Goal: Task Accomplishment & Management: Manage account settings

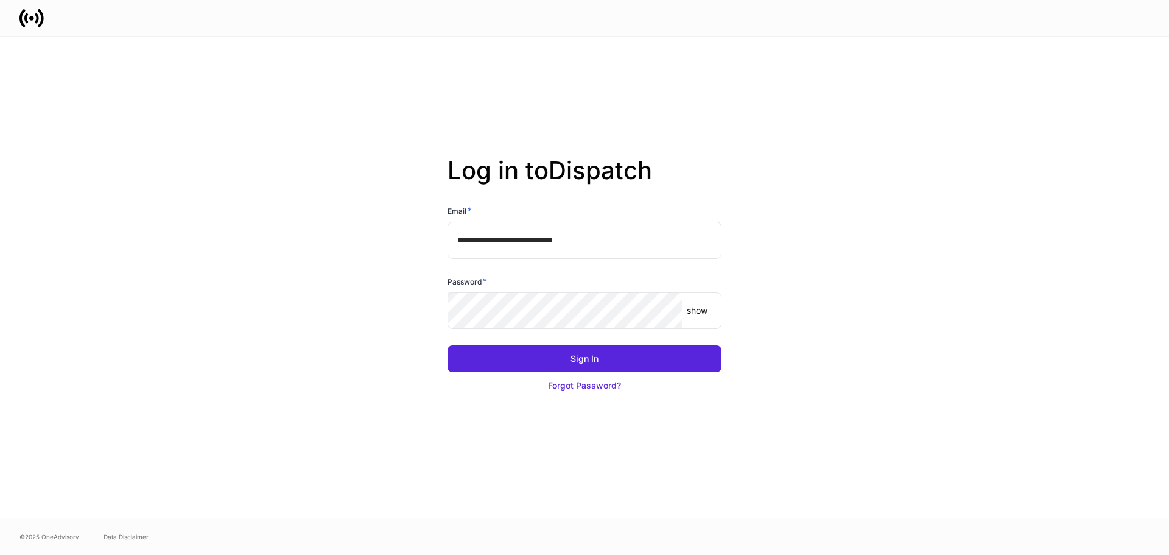
click at [664, 311] on keeper-lock "Open Keeper Popup" at bounding box center [665, 310] width 15 height 15
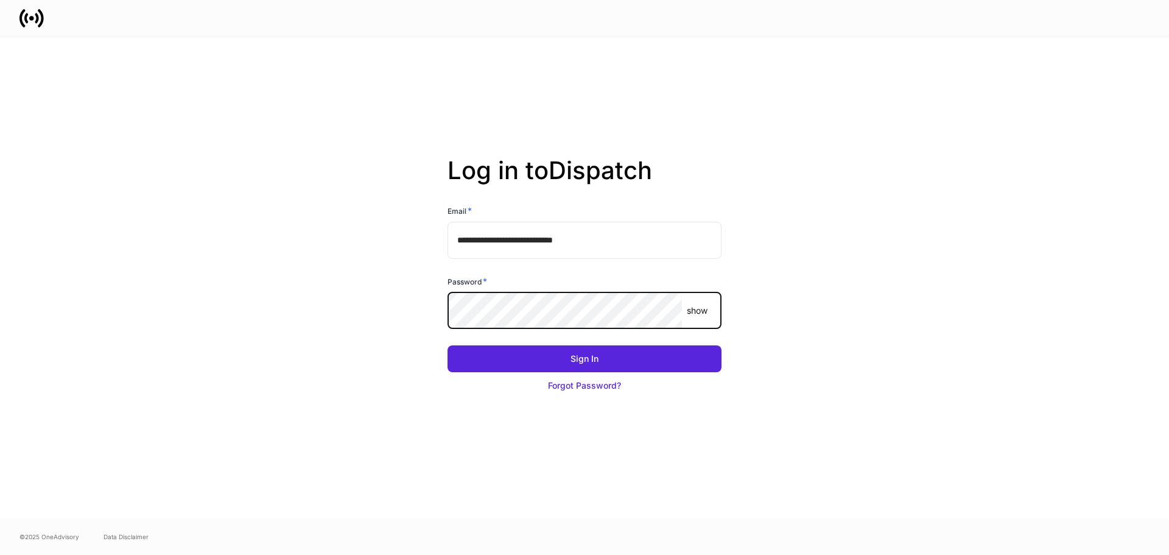
click at [448, 345] on button "Sign In" at bounding box center [585, 358] width 274 height 27
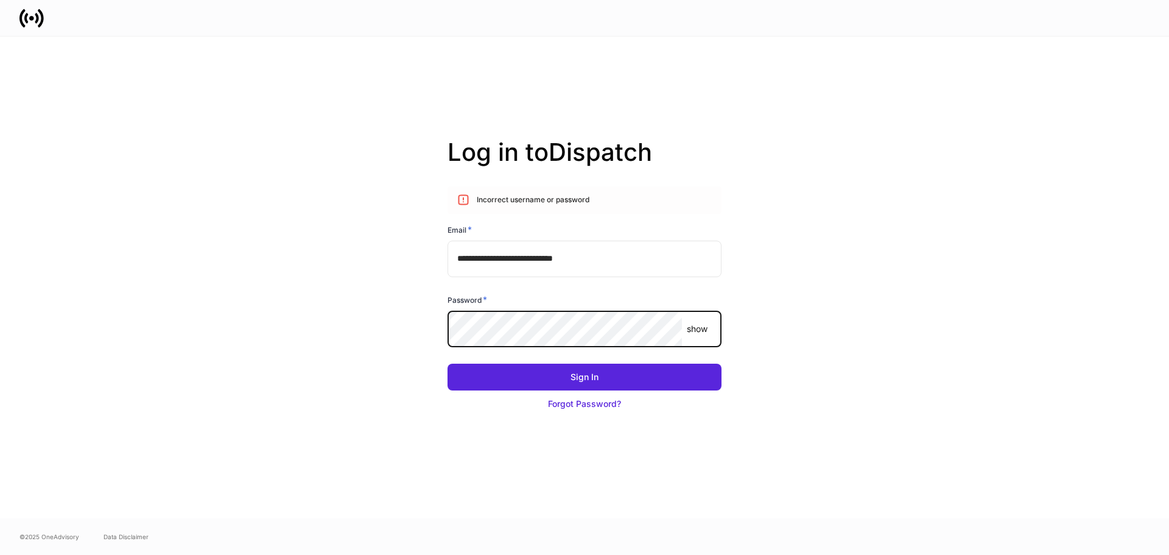
click at [362, 334] on div "**********" at bounding box center [584, 278] width 653 height 482
click at [703, 330] on p "show" at bounding box center [697, 329] width 21 height 12
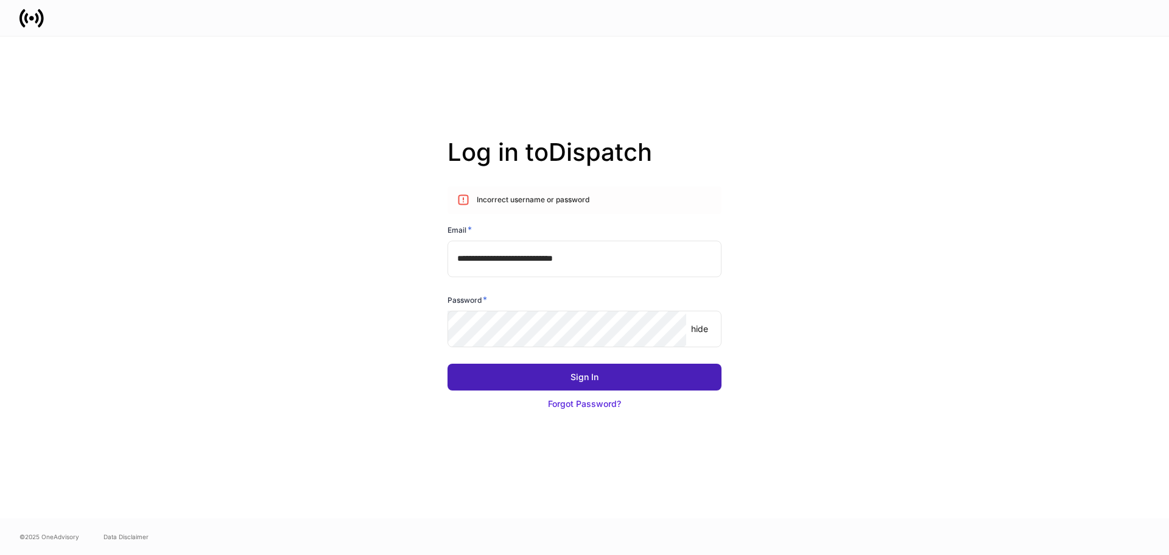
click at [632, 384] on button "Sign In" at bounding box center [585, 377] width 274 height 27
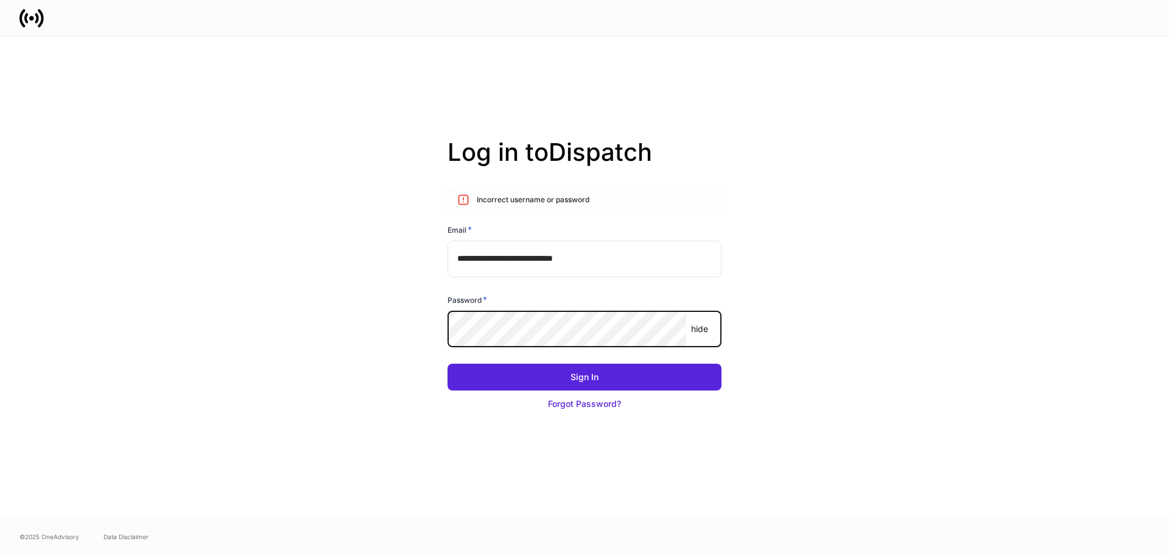
click at [263, 328] on div "**********" at bounding box center [584, 278] width 653 height 482
click at [448, 364] on button "Sign In" at bounding box center [585, 377] width 274 height 27
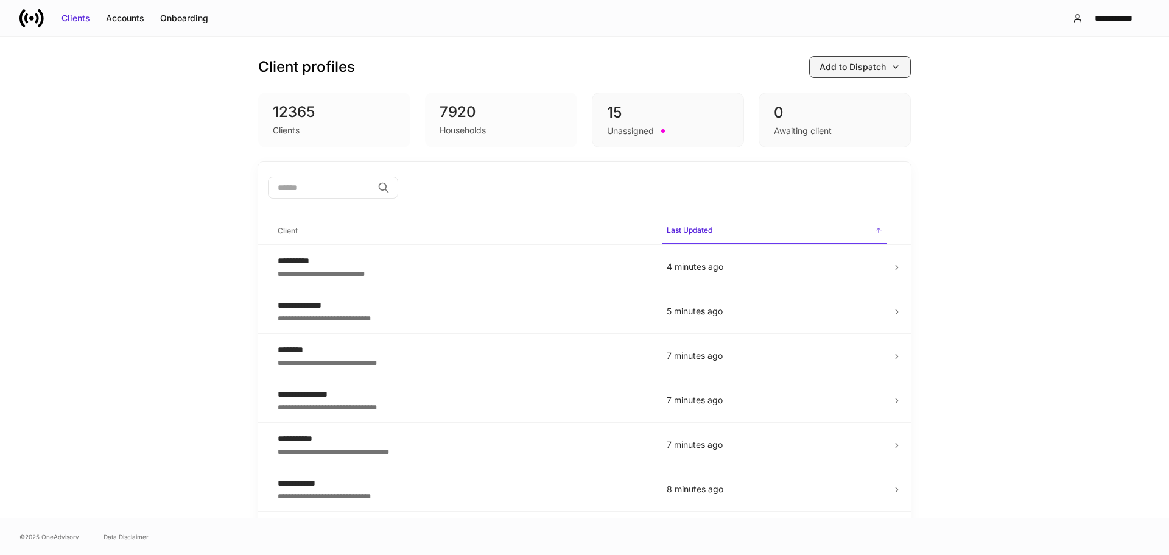
click at [876, 66] on div "Add to Dispatch" at bounding box center [853, 67] width 66 height 12
click at [987, 85] on div at bounding box center [584, 277] width 1169 height 555
click at [640, 130] on div "Unassigned" at bounding box center [630, 131] width 47 height 12
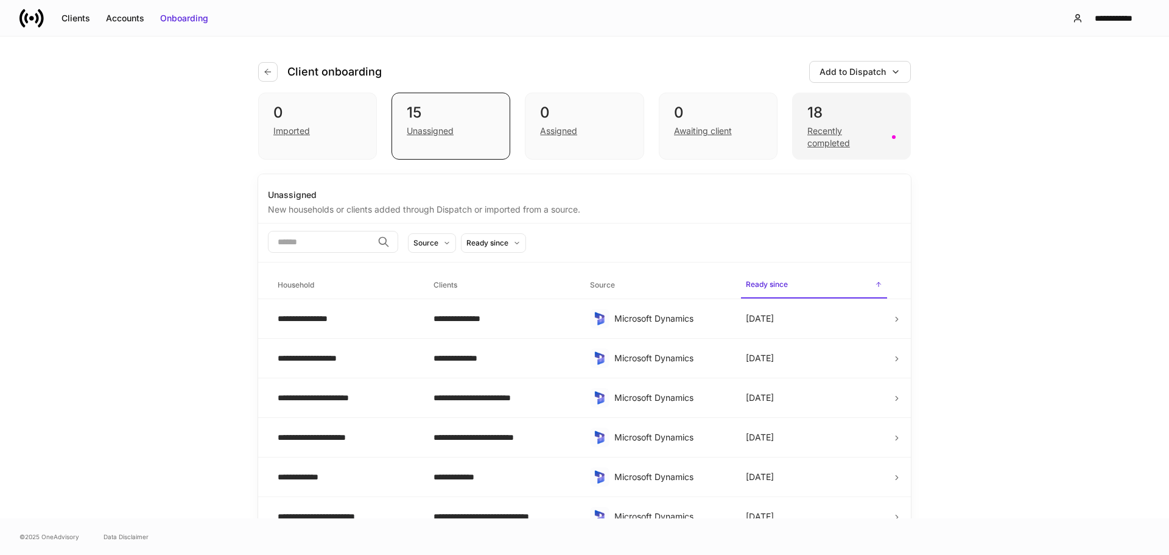
click at [854, 136] on div "Recently completed" at bounding box center [846, 137] width 77 height 24
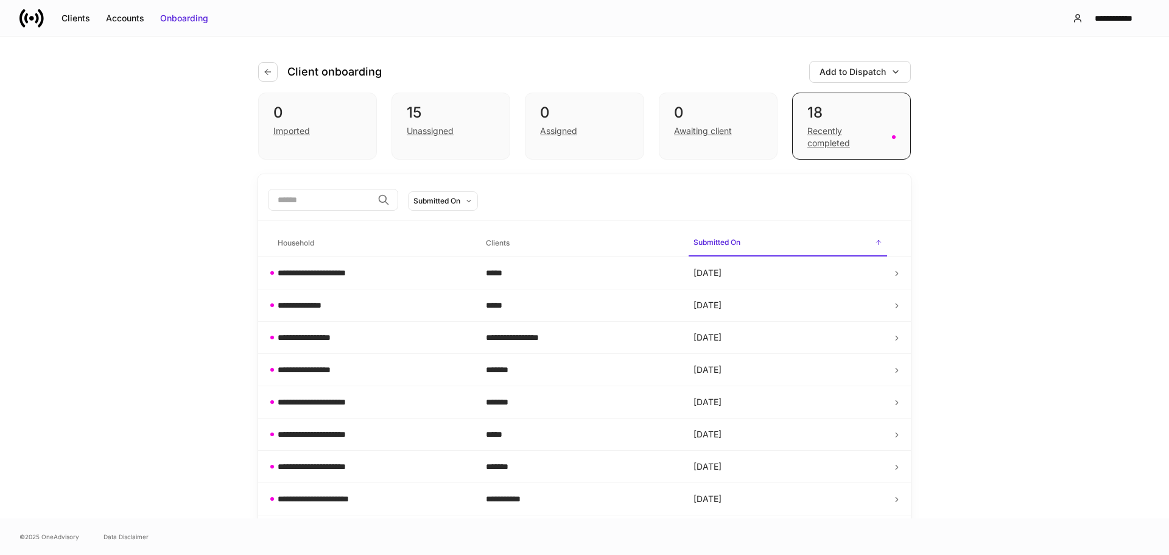
click at [23, 19] on icon at bounding box center [31, 18] width 24 height 24
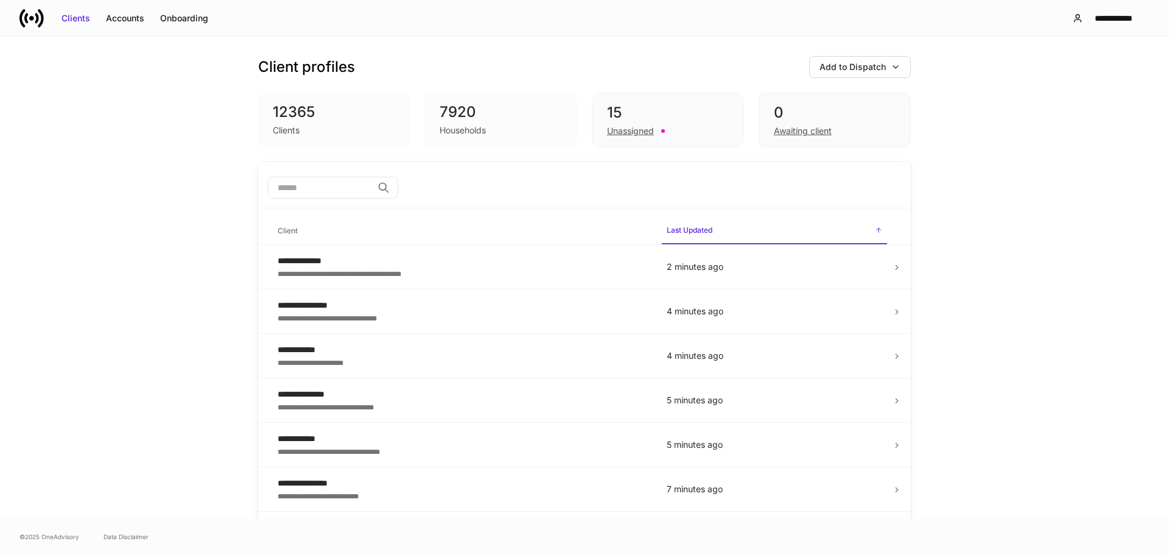
drag, startPoint x: 119, startPoint y: 21, endPoint x: 21, endPoint y: 45, distance: 101.5
click at [119, 21] on div "Accounts" at bounding box center [125, 18] width 38 height 12
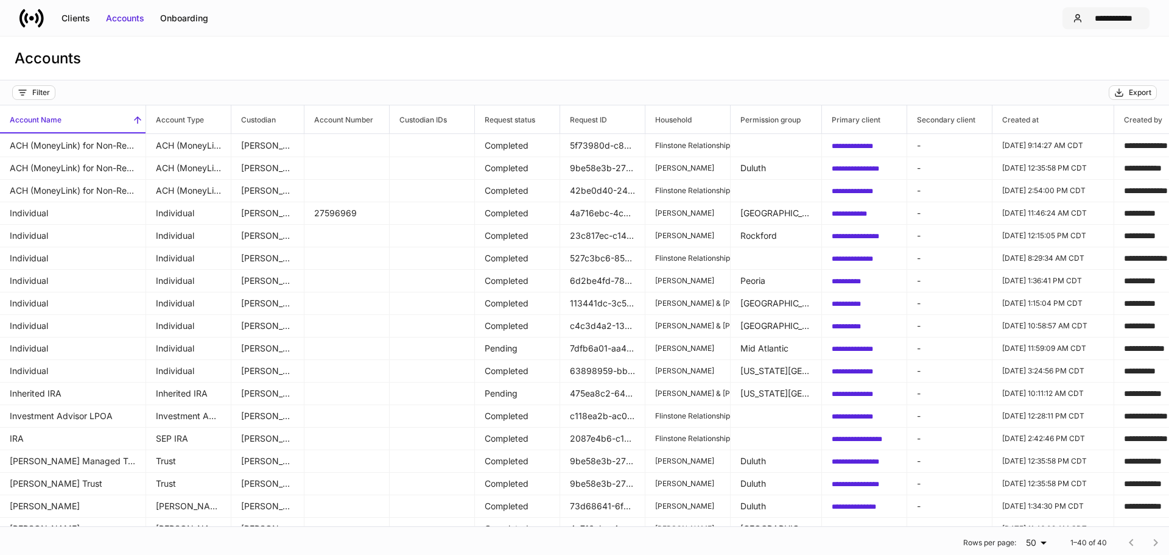
click at [1121, 18] on div "**********" at bounding box center [1114, 18] width 52 height 12
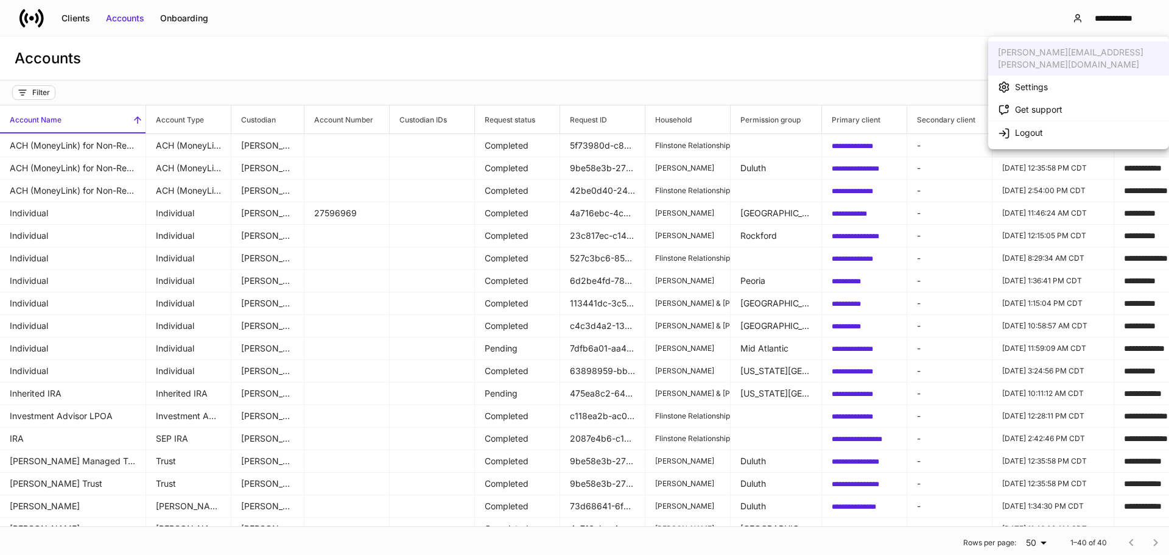
click at [1037, 81] on div "Settings" at bounding box center [1031, 87] width 33 height 12
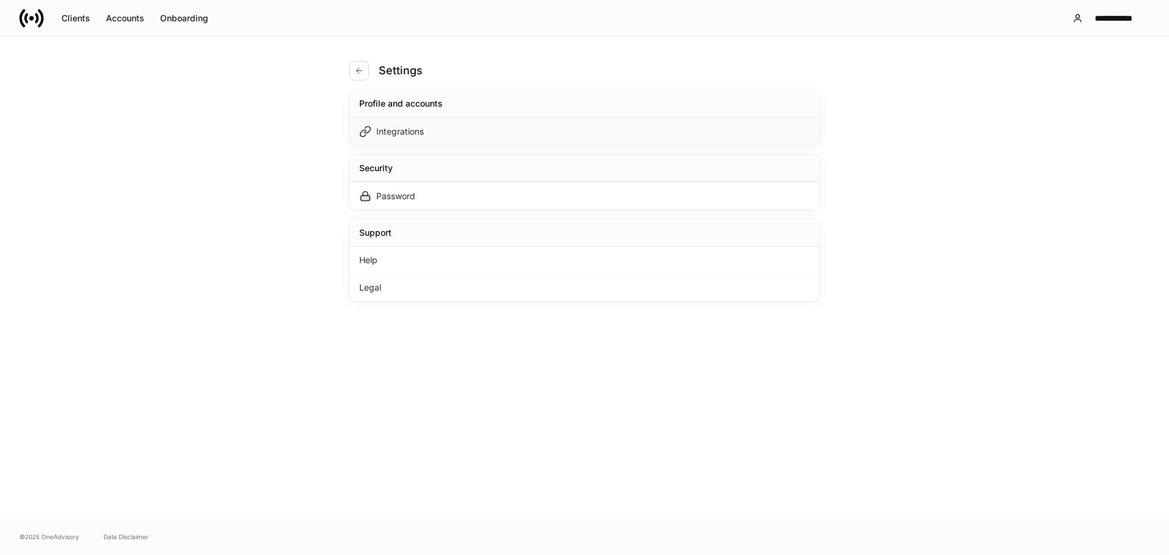
click at [403, 132] on div "Integrations" at bounding box center [400, 131] width 48 height 12
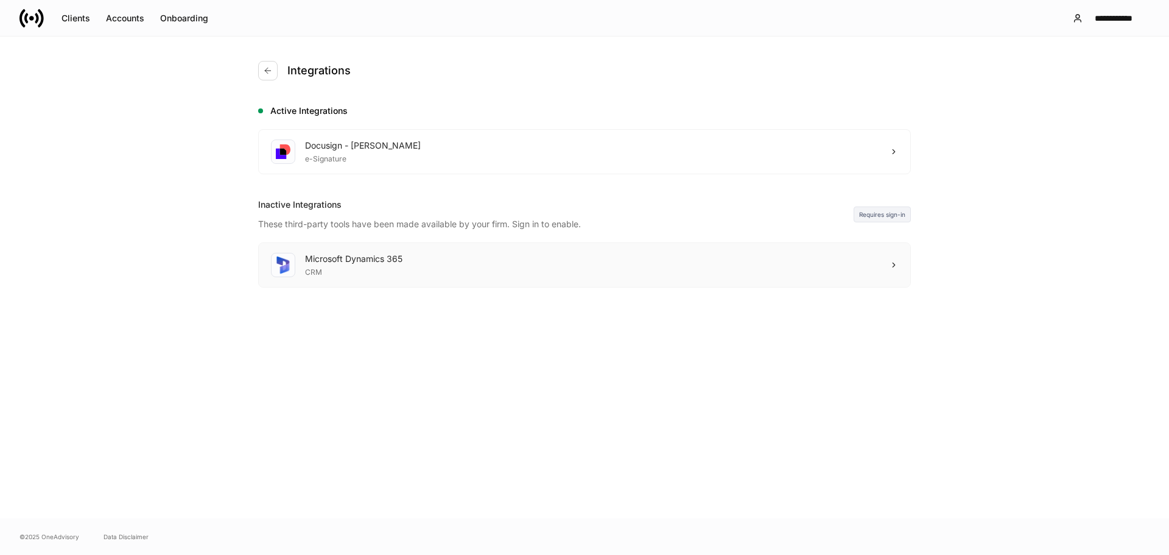
click at [477, 260] on div "Microsoft Dynamics 365 CRM" at bounding box center [585, 265] width 652 height 44
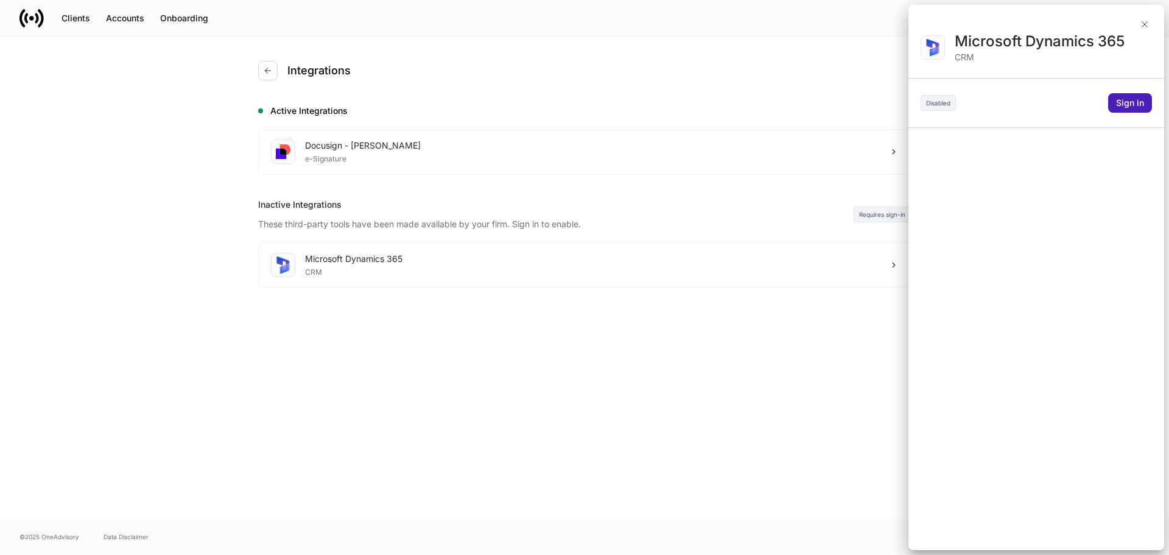
click at [1146, 106] on button "Sign in" at bounding box center [1130, 102] width 44 height 19
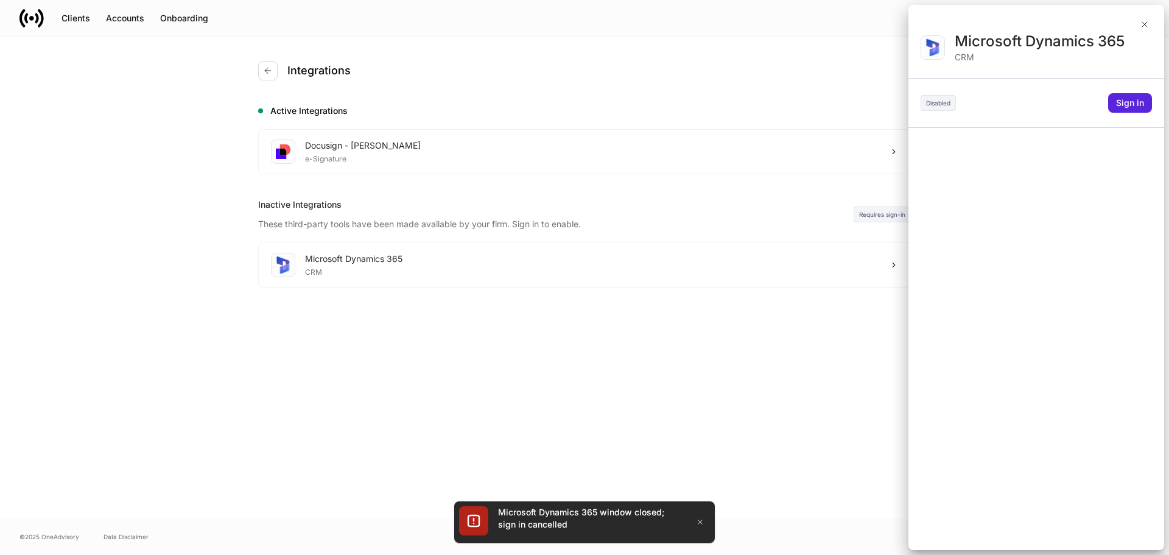
click at [364, 255] on div at bounding box center [584, 277] width 1169 height 555
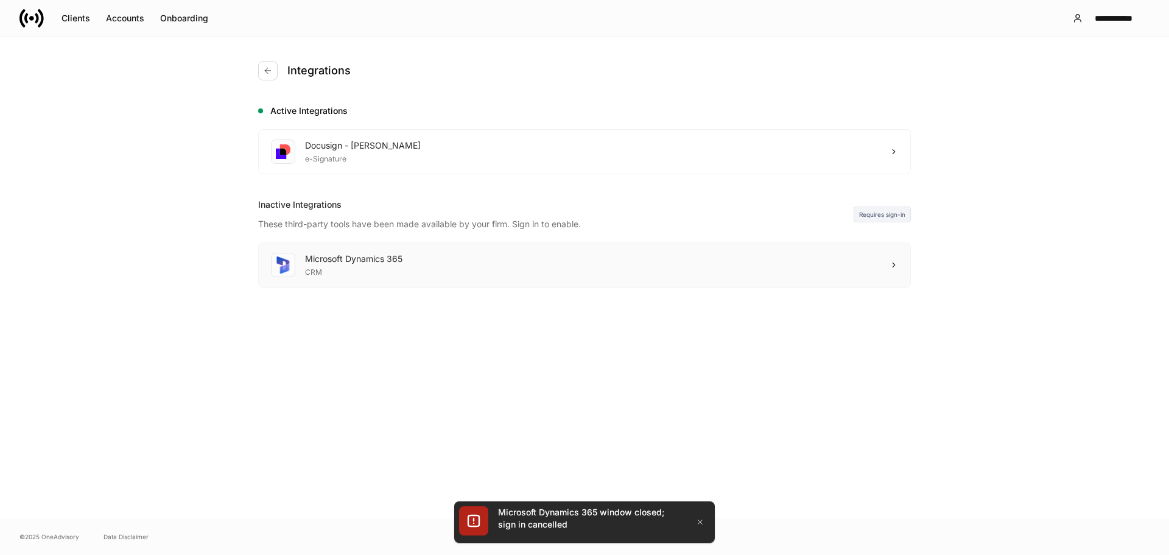
click at [892, 256] on div "Microsoft Dynamics 365 CRM" at bounding box center [585, 265] width 652 height 44
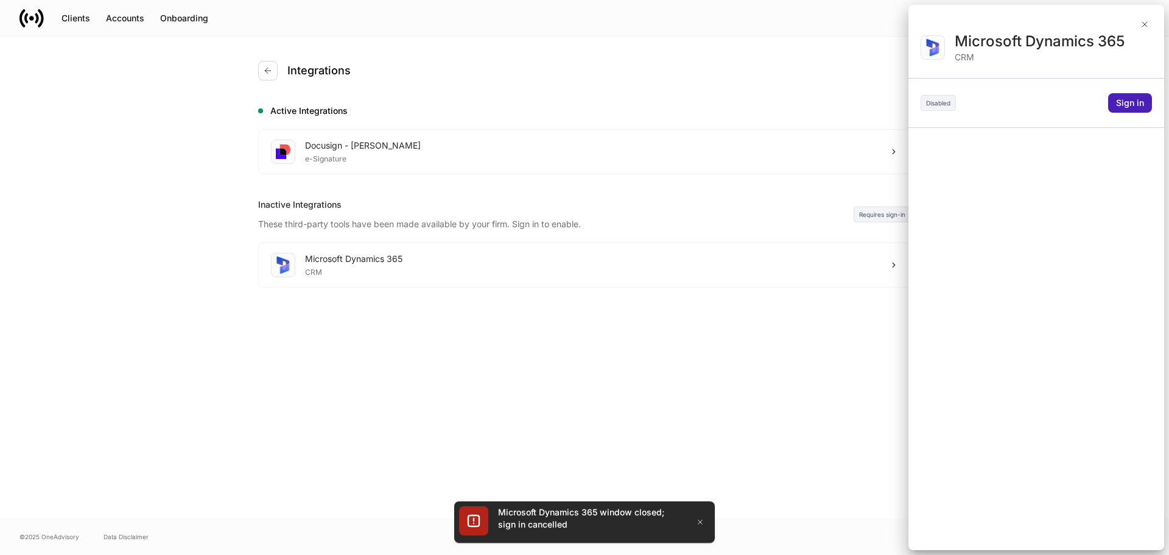
click at [1144, 102] on div "Sign in" at bounding box center [1130, 103] width 28 height 12
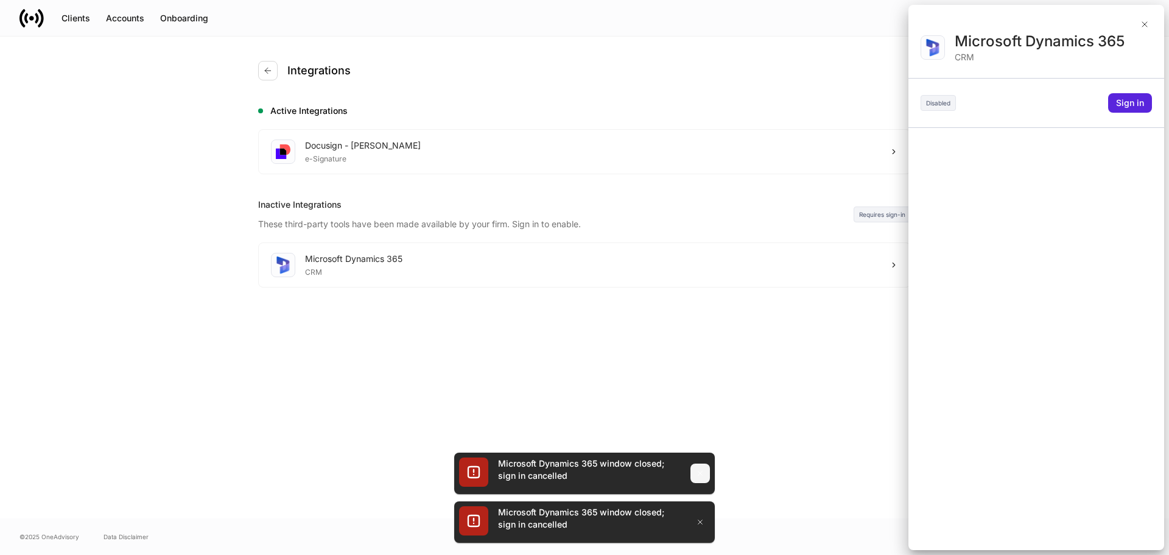
click at [1149, 23] on icon "button" at bounding box center [1145, 24] width 10 height 10
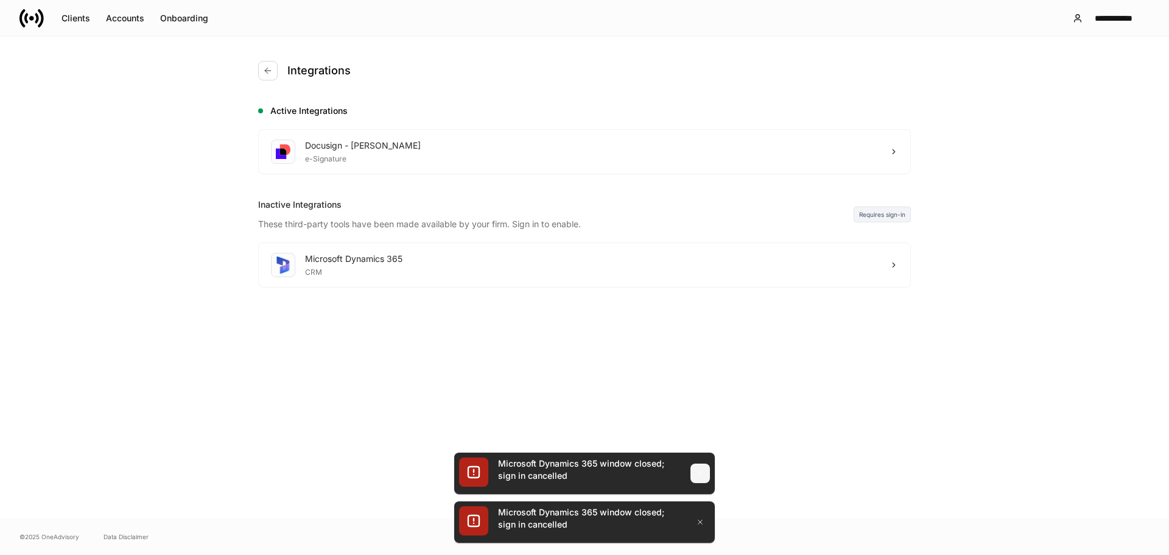
click at [702, 471] on icon "button" at bounding box center [701, 473] width 4 height 4
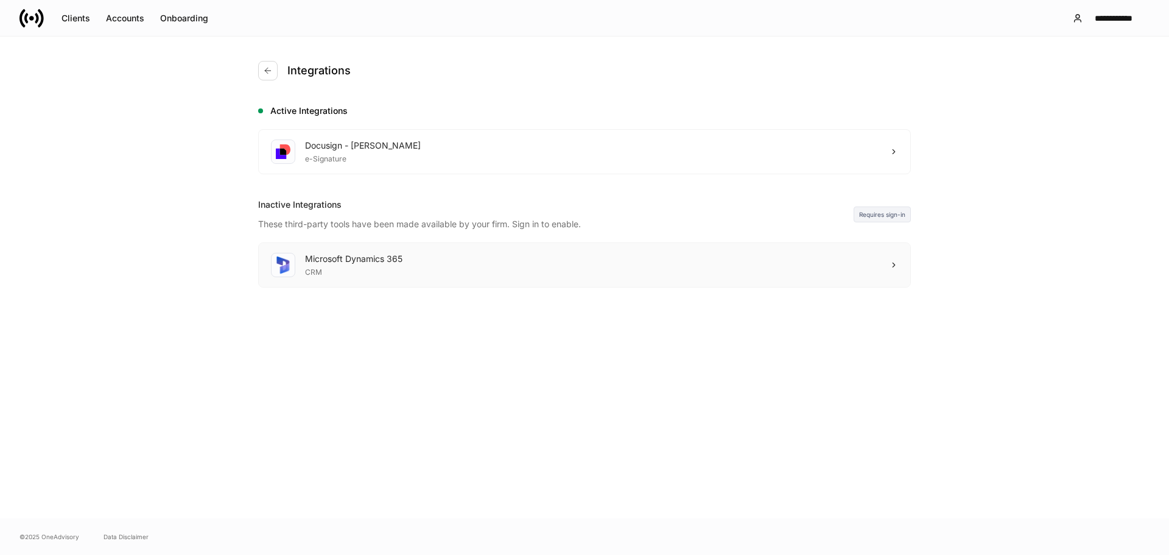
click at [894, 267] on icon at bounding box center [894, 265] width 9 height 9
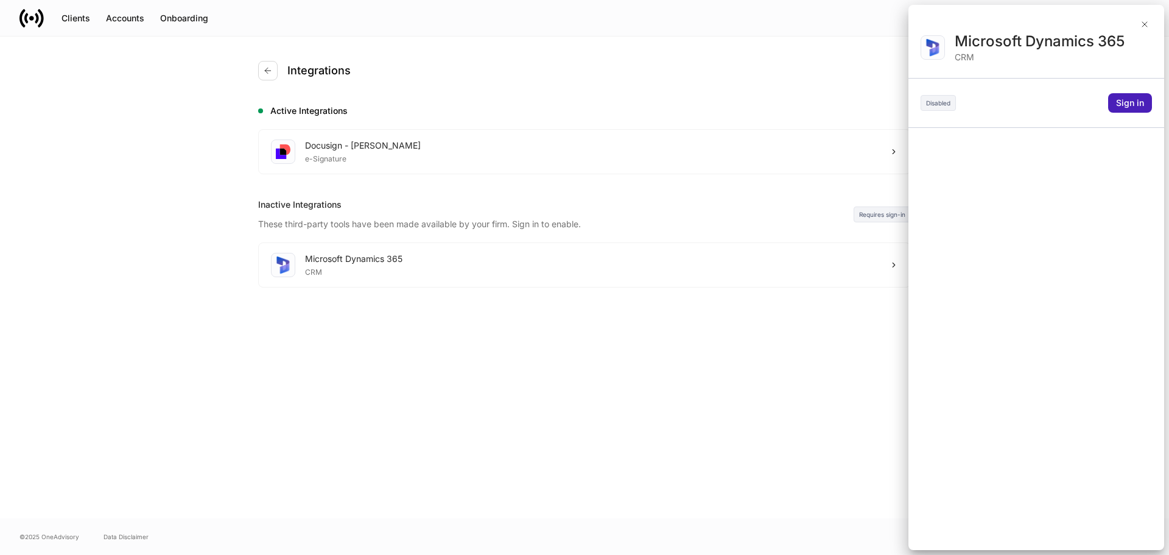
click at [1137, 105] on div "Sign in" at bounding box center [1130, 103] width 28 height 12
click at [1145, 24] on div at bounding box center [584, 277] width 1169 height 555
click at [244, 364] on div at bounding box center [584, 277] width 1169 height 555
click at [1144, 24] on div at bounding box center [584, 277] width 1169 height 555
drag, startPoint x: 1144, startPoint y: 23, endPoint x: 87, endPoint y: 94, distance: 1059.7
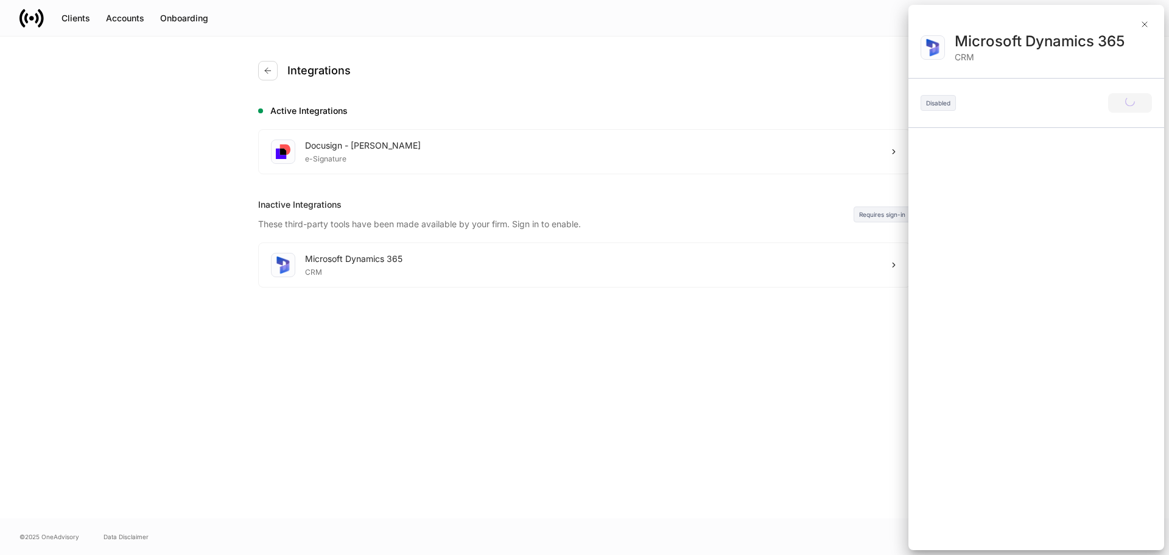
click at [1144, 23] on div at bounding box center [584, 277] width 1169 height 555
drag, startPoint x: 381, startPoint y: 409, endPoint x: 25, endPoint y: 420, distance: 355.8
click at [381, 409] on div at bounding box center [584, 277] width 1169 height 555
drag, startPoint x: 567, startPoint y: 401, endPoint x: 849, endPoint y: 266, distance: 312.7
click at [567, 401] on div at bounding box center [584, 277] width 1169 height 555
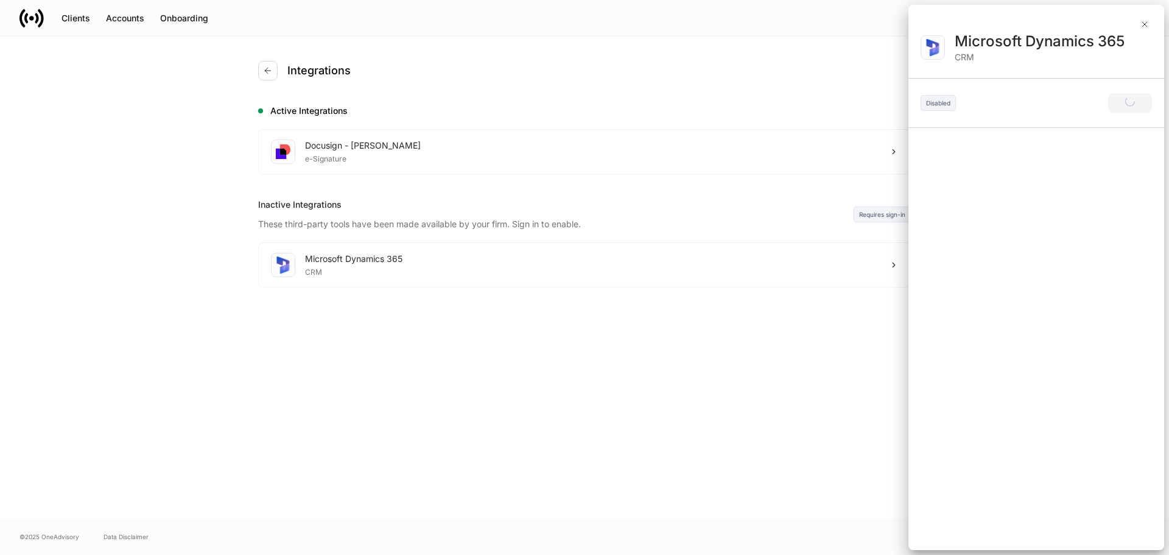
click at [1144, 23] on div at bounding box center [584, 277] width 1169 height 555
drag, startPoint x: 705, startPoint y: 83, endPoint x: 343, endPoint y: 1, distance: 371.1
click at [704, 83] on div at bounding box center [584, 277] width 1169 height 555
